Goal: Information Seeking & Learning: Learn about a topic

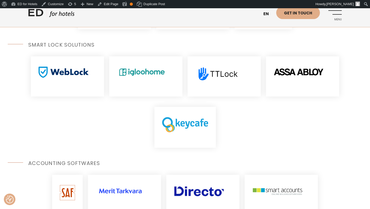
scroll to position [273, 0]
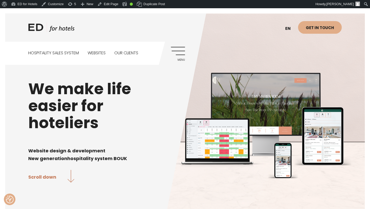
click at [179, 49] on link "Menu" at bounding box center [178, 54] width 14 height 14
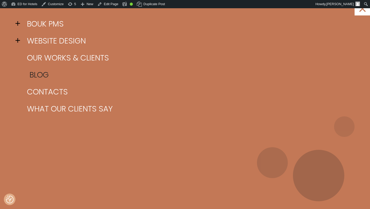
click at [43, 77] on link "Blog" at bounding box center [192, 74] width 332 height 17
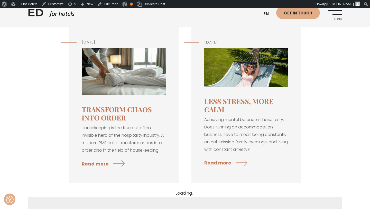
scroll to position [81, 0]
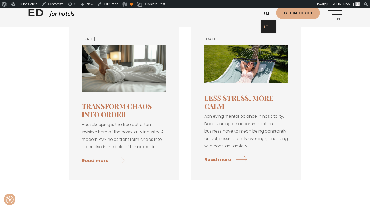
click at [267, 23] on link "ET" at bounding box center [268, 26] width 15 height 13
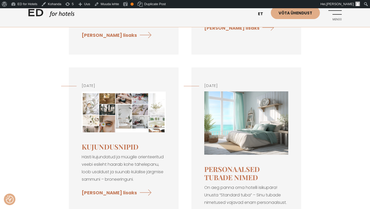
scroll to position [206, 0]
